Goal: Task Accomplishment & Management: Manage account settings

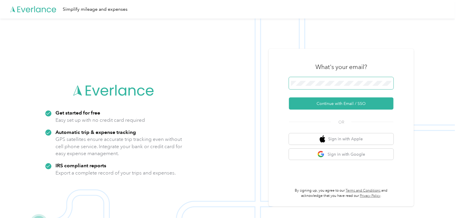
click at [314, 87] on span at bounding box center [341, 83] width 105 height 12
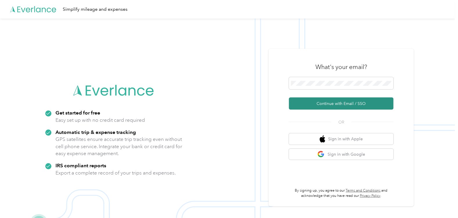
click at [318, 101] on button "Continue with Email / SSO" at bounding box center [341, 104] width 105 height 12
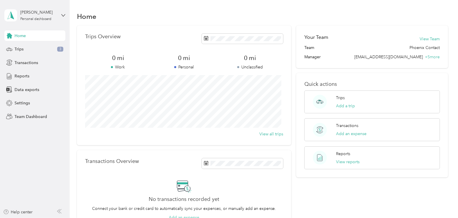
click at [41, 22] on div "[PERSON_NAME] Personal dashboard" at bounding box center [34, 15] width 61 height 20
click at [33, 52] on div "Team dashboard Personal dashboard Log out" at bounding box center [65, 61] width 114 height 37
click at [50, 17] on div "Personal dashboard" at bounding box center [35, 18] width 31 height 3
click at [32, 46] on div "Team dashboard" at bounding box center [25, 48] width 31 height 6
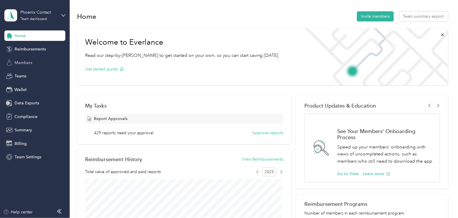
click at [31, 62] on span "Members" at bounding box center [24, 63] width 18 height 6
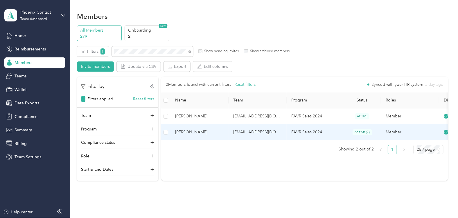
click at [206, 130] on span "[PERSON_NAME]" at bounding box center [199, 132] width 49 height 6
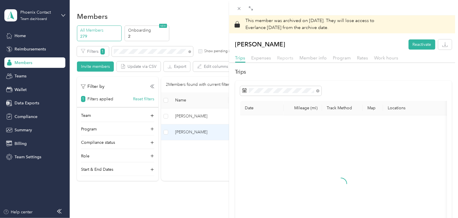
click at [290, 59] on span "Reports" at bounding box center [285, 58] width 16 height 6
